Goal: Navigation & Orientation: Find specific page/section

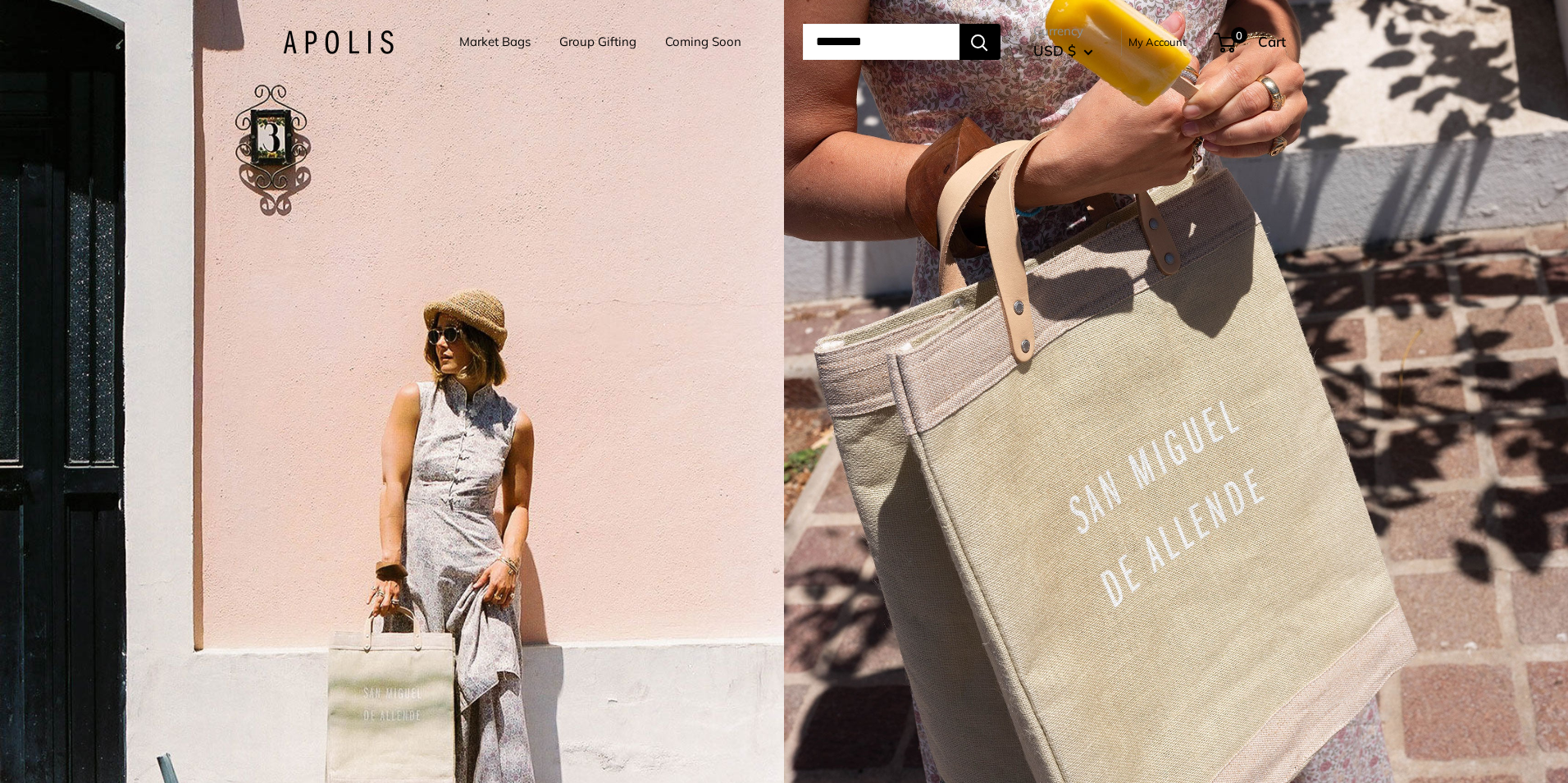
click at [486, 44] on link "Market Bags" at bounding box center [495, 42] width 71 height 23
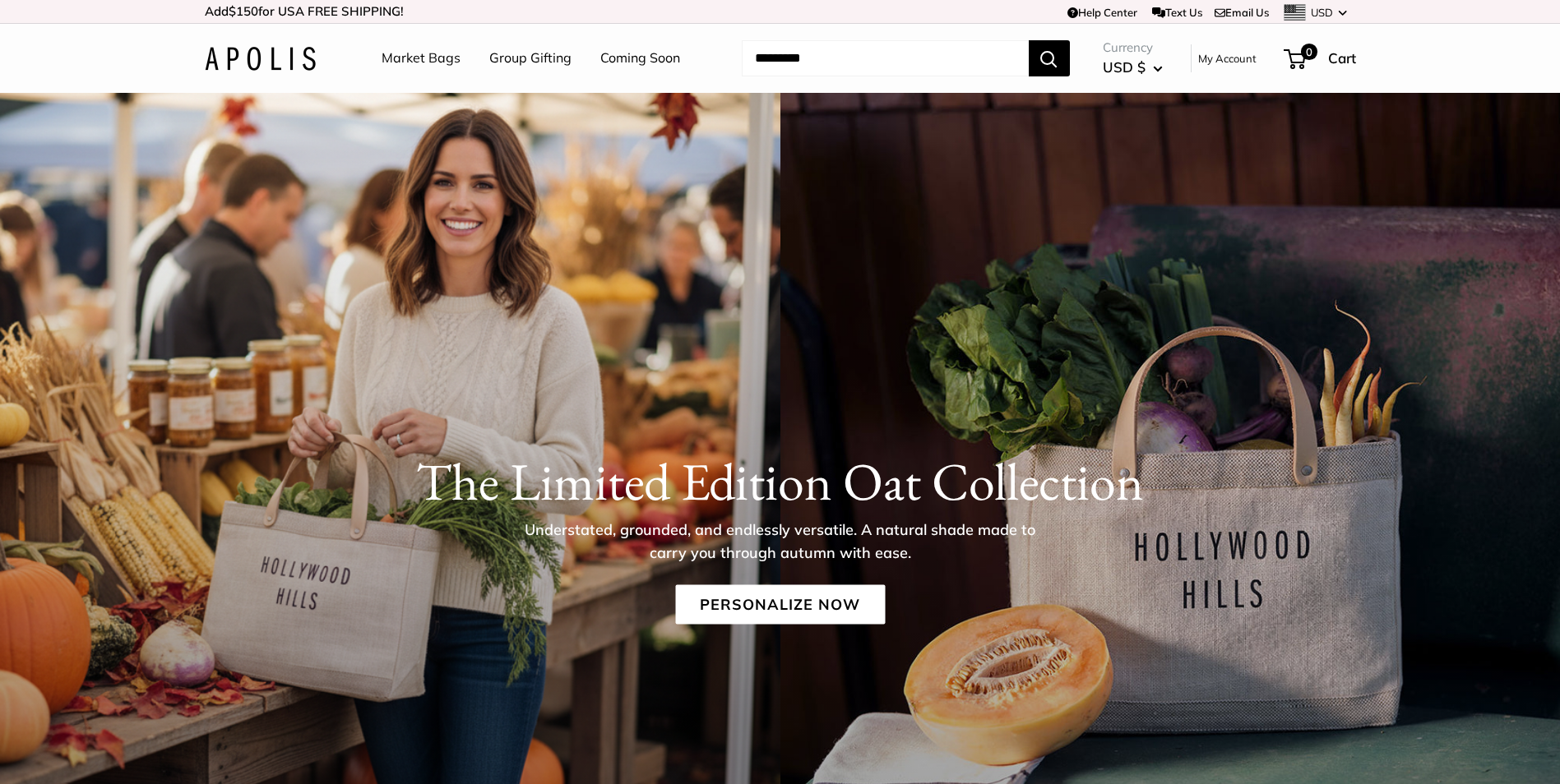
click at [517, 60] on link "Group Gifting" at bounding box center [531, 59] width 82 height 25
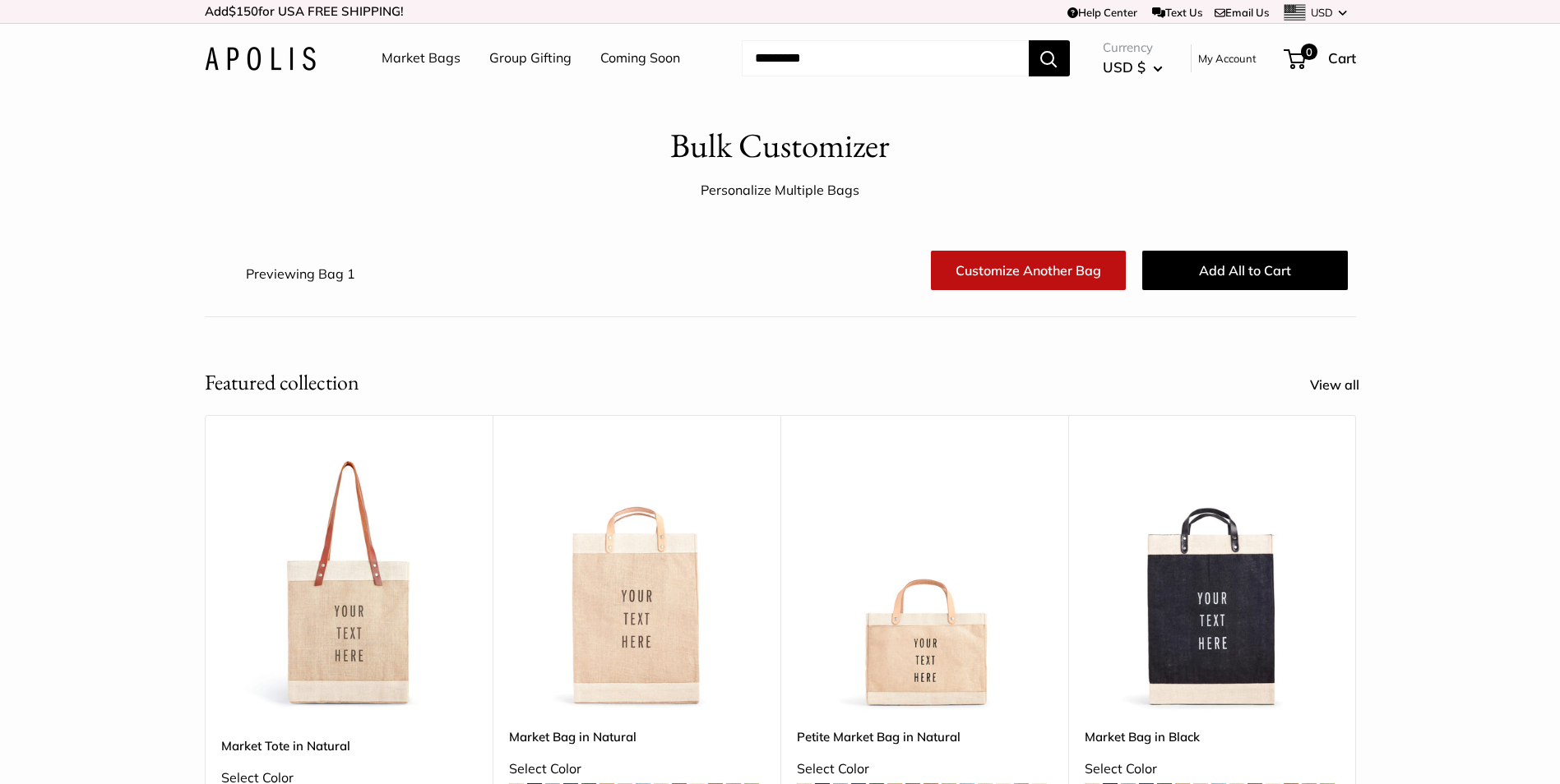
click at [232, 53] on img at bounding box center [260, 58] width 111 height 24
